Goal: Transaction & Acquisition: Download file/media

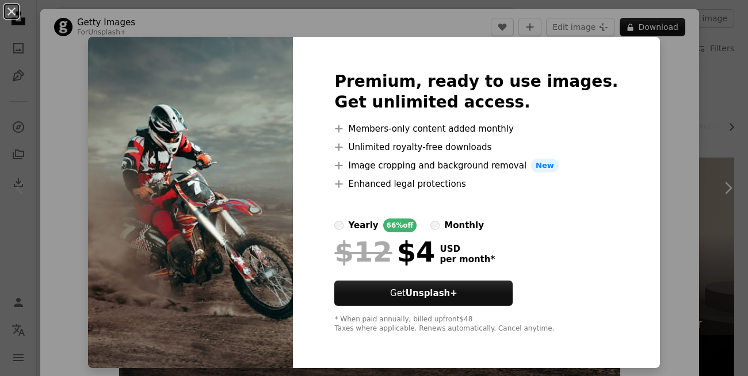
click at [246, 259] on img at bounding box center [190, 202] width 205 height 331
click at [215, 76] on img at bounding box center [190, 202] width 205 height 331
click at [16, 13] on button "An X shape" at bounding box center [12, 12] width 14 height 14
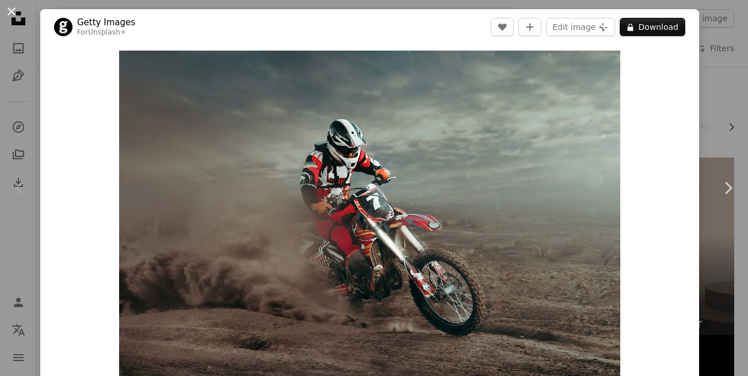
click at [14, 11] on button "An X shape" at bounding box center [12, 12] width 14 height 14
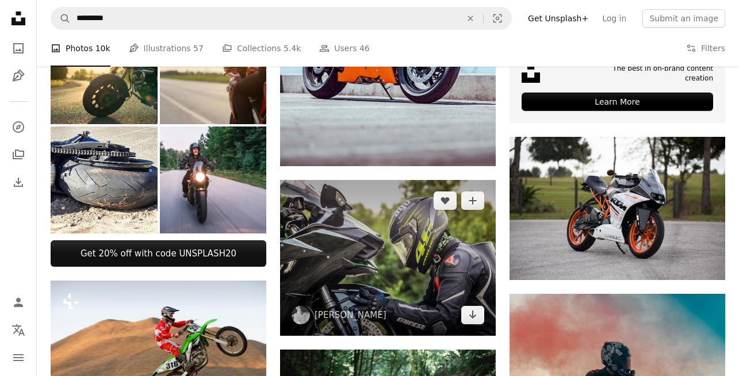
scroll to position [345, 0]
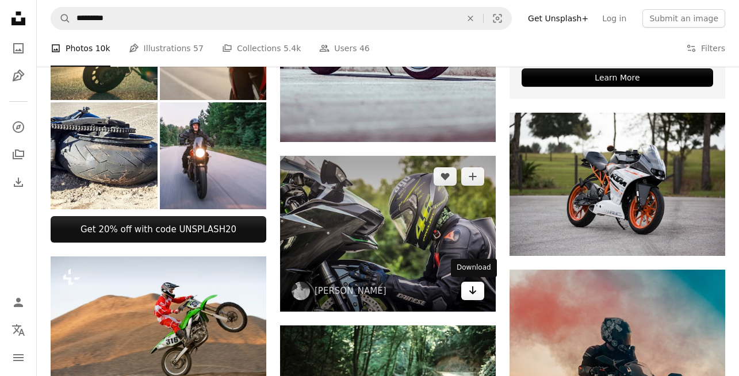
click at [477, 290] on icon "Arrow pointing down" at bounding box center [472, 290] width 9 height 14
